Goal: Task Accomplishment & Management: Manage account settings

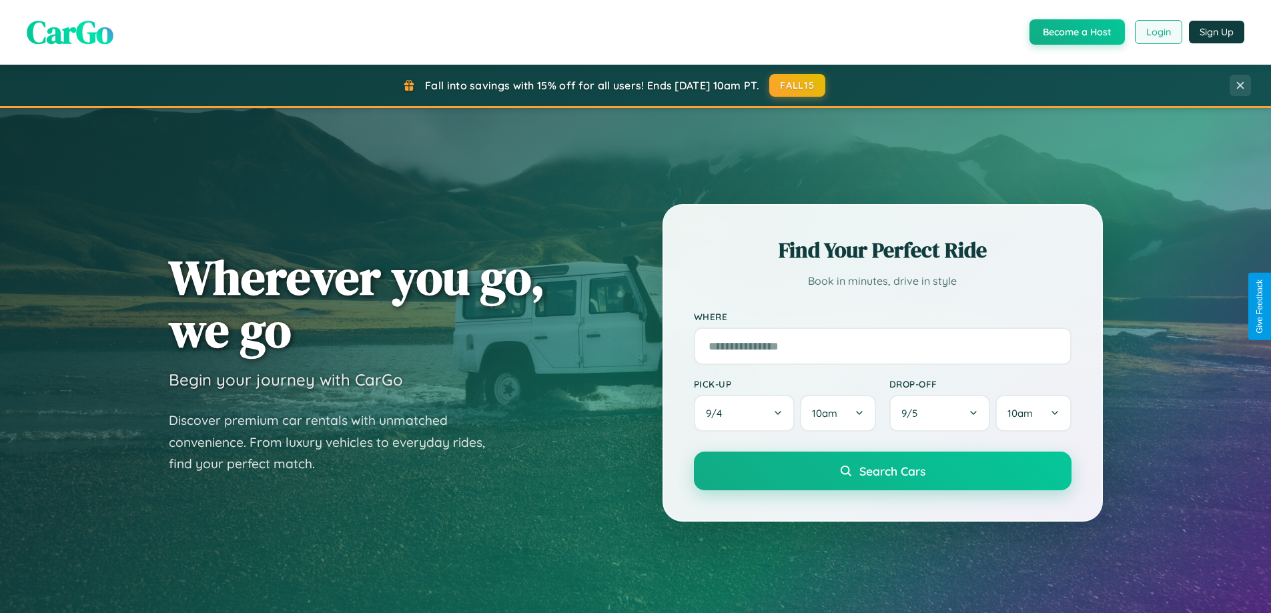
click at [1158, 32] on button "Login" at bounding box center [1158, 32] width 47 height 24
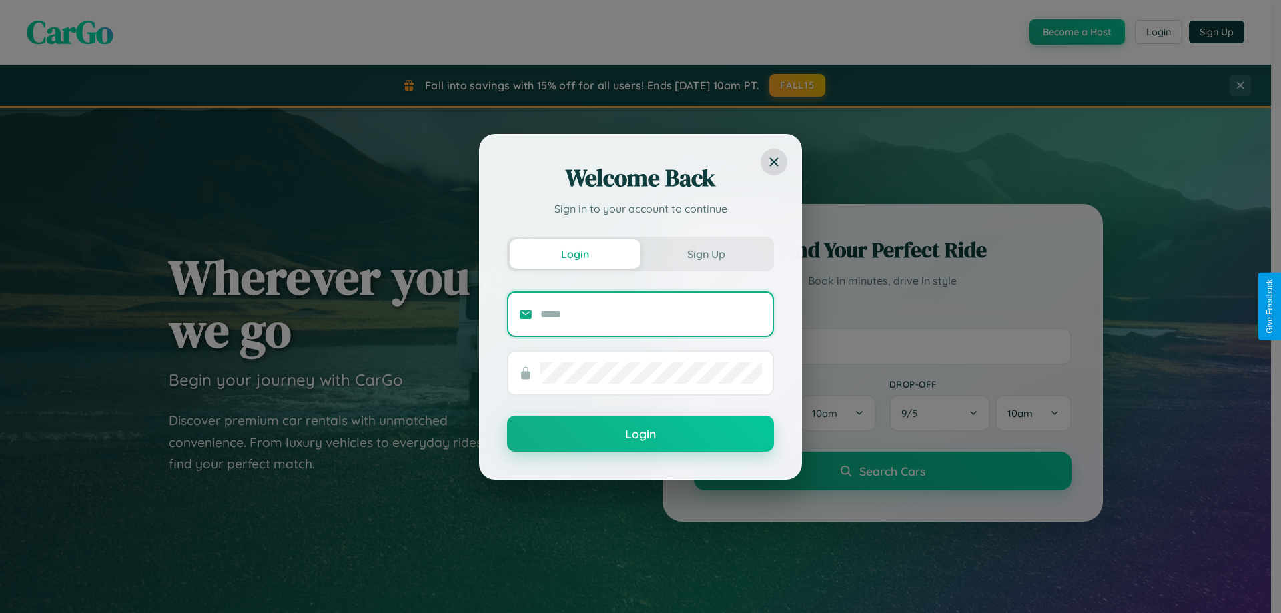
click at [651, 314] on input "text" at bounding box center [651, 314] width 222 height 21
type input "**********"
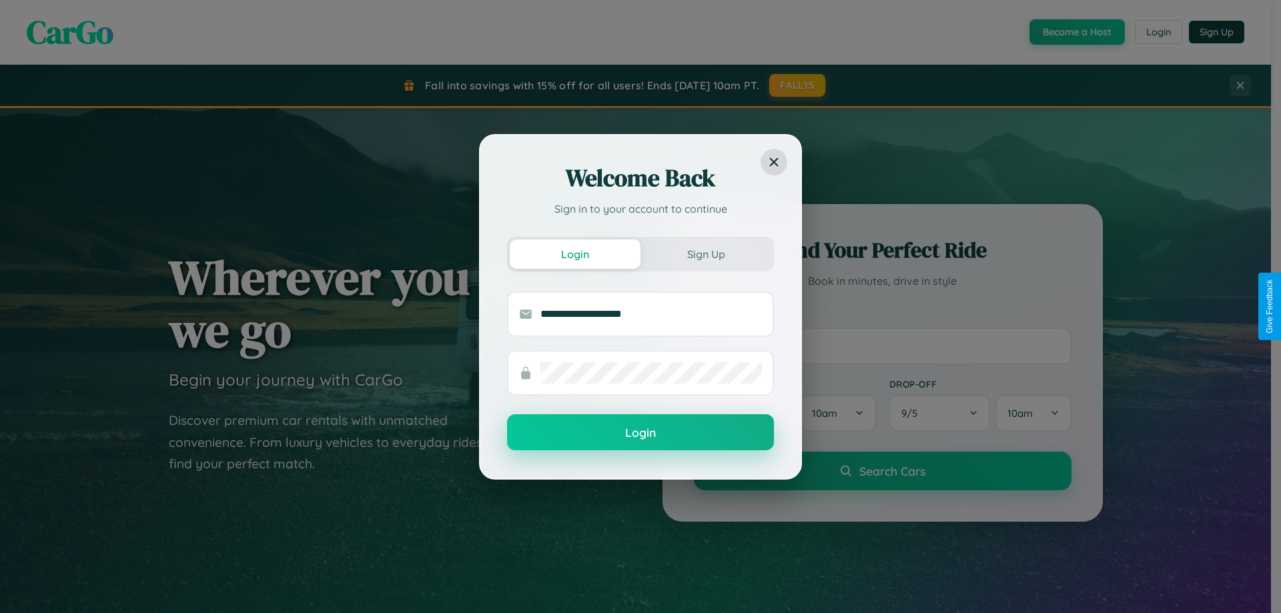
click at [641, 433] on button "Login" at bounding box center [640, 432] width 267 height 36
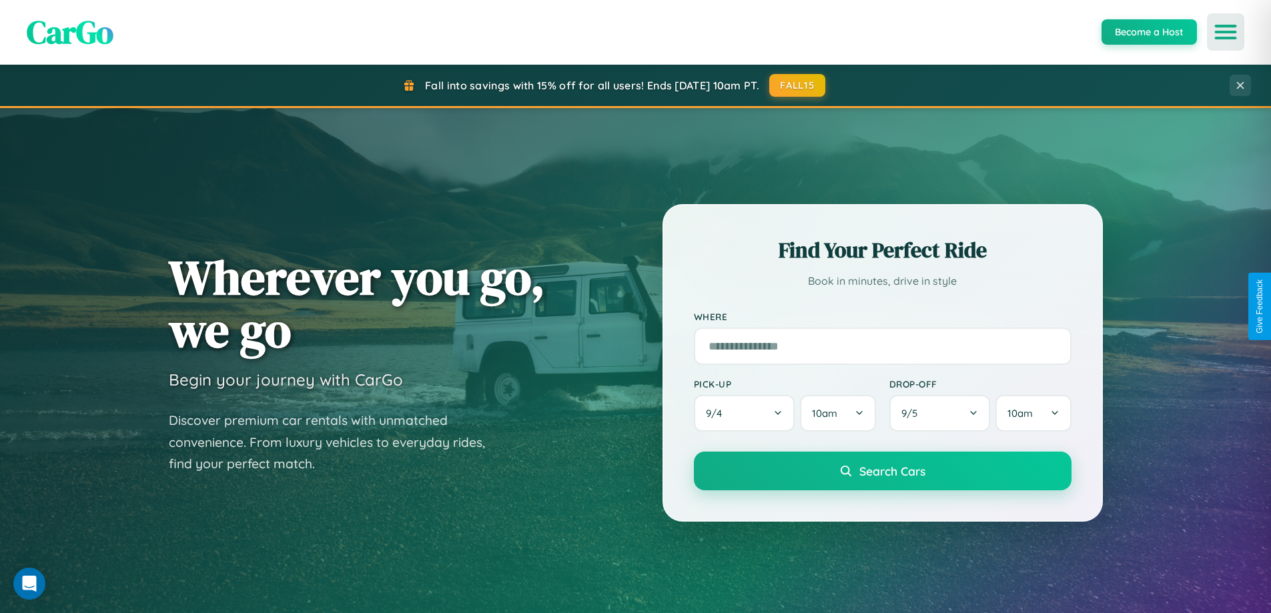
click at [1226, 32] on icon "Open menu" at bounding box center [1225, 32] width 19 height 12
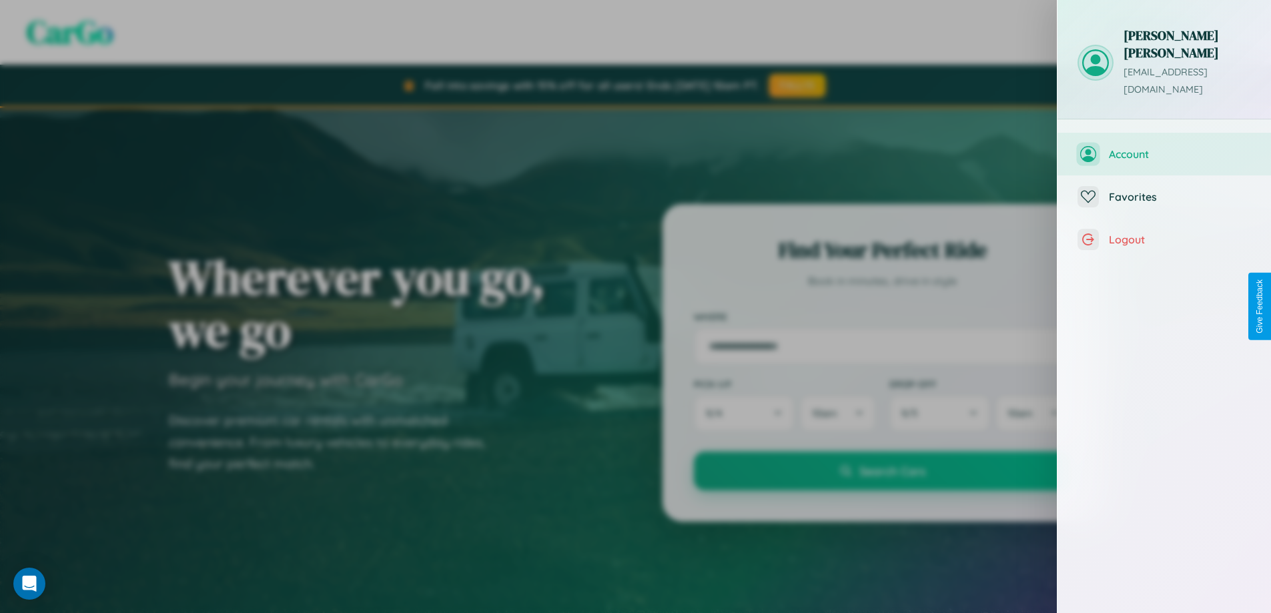
click at [1164, 147] on span "Account" at bounding box center [1180, 153] width 142 height 13
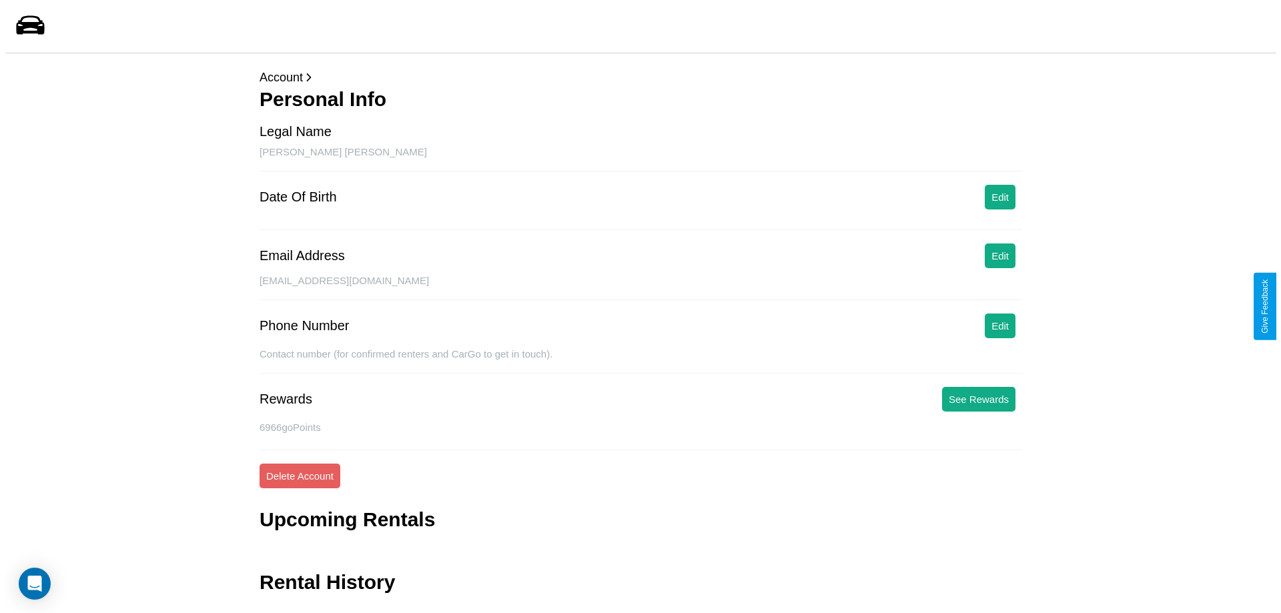
scroll to position [32, 0]
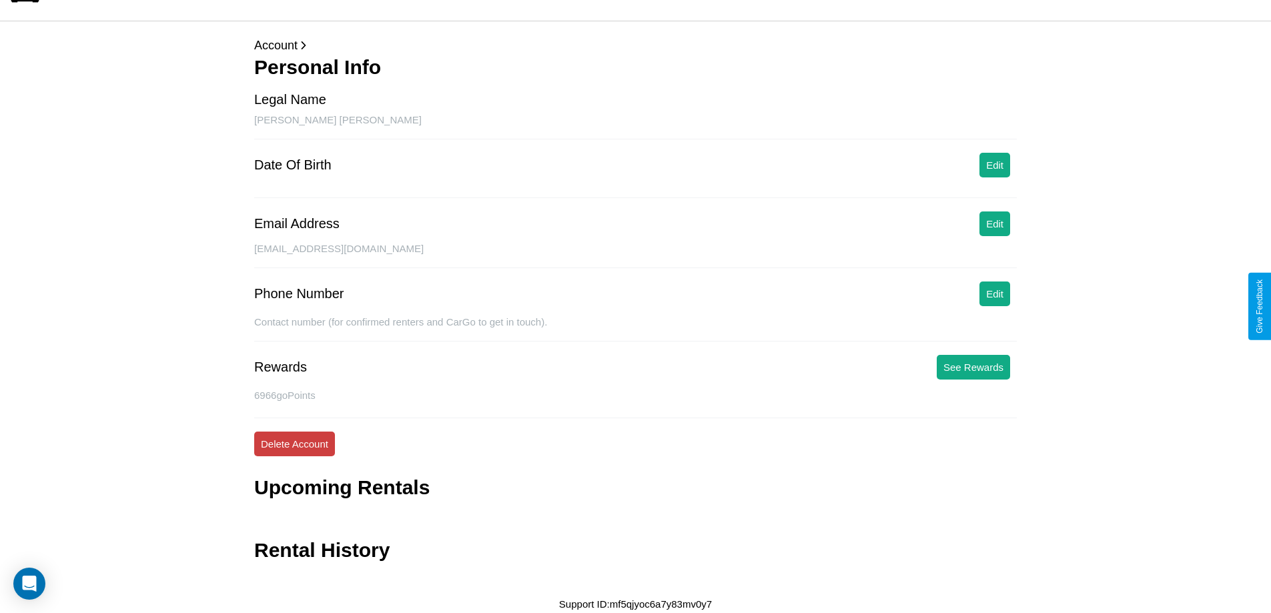
click at [294, 444] on button "Delete Account" at bounding box center [294, 444] width 81 height 25
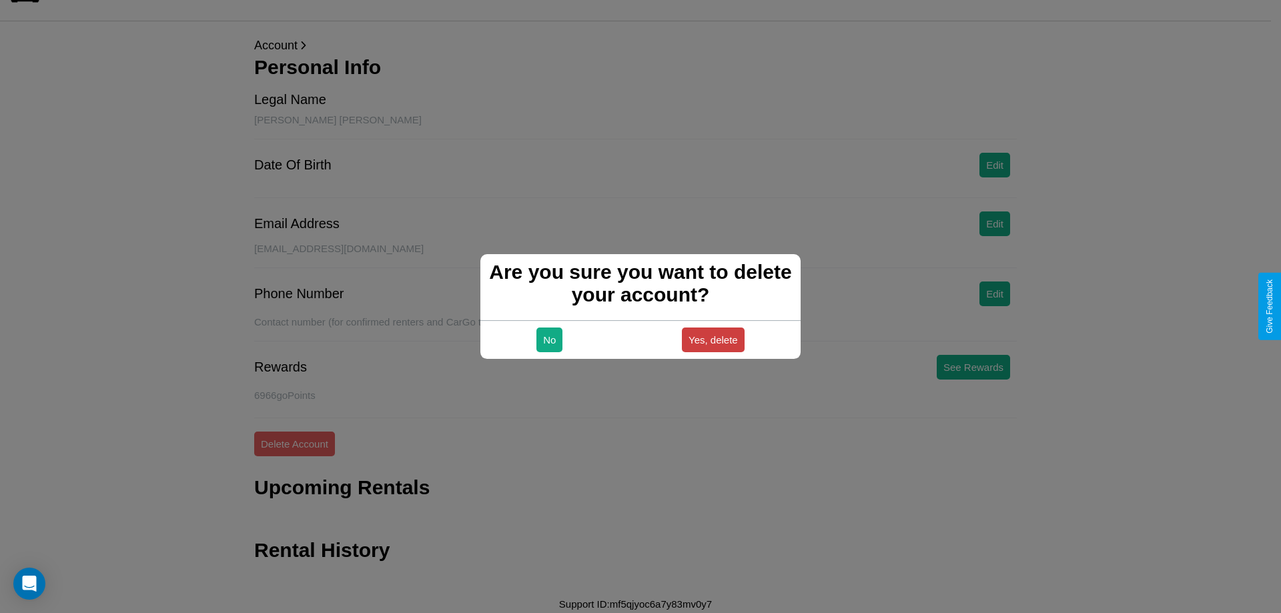
click at [713, 340] on button "Yes, delete" at bounding box center [713, 340] width 63 height 25
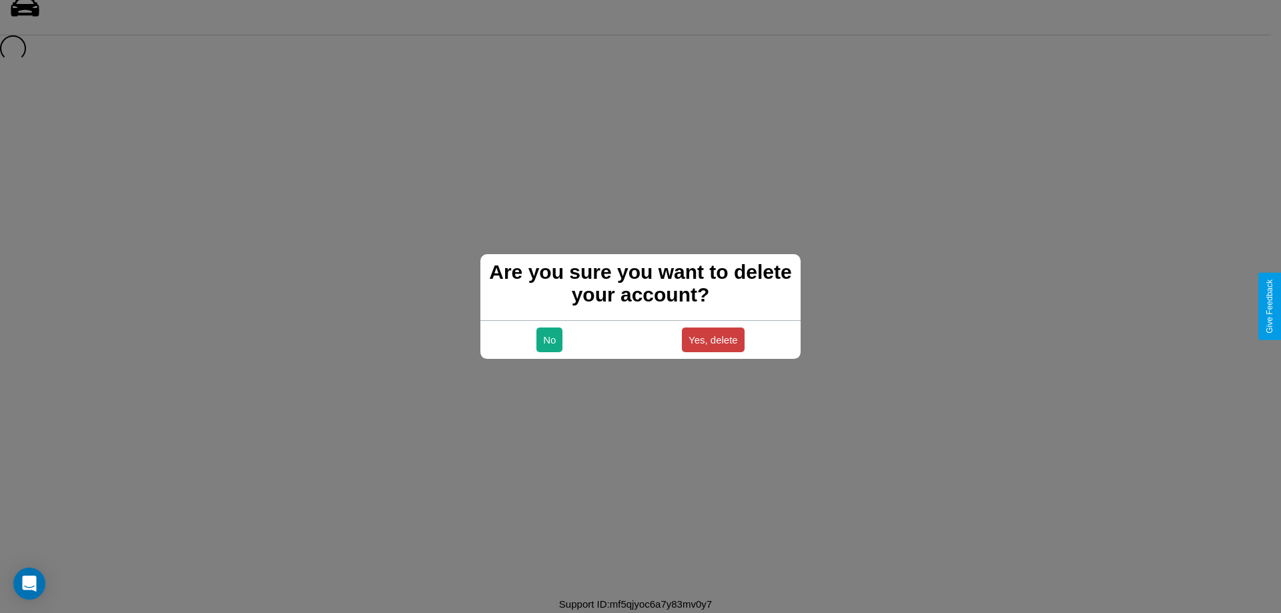
scroll to position [18, 0]
